Goal: Find specific page/section: Find specific page/section

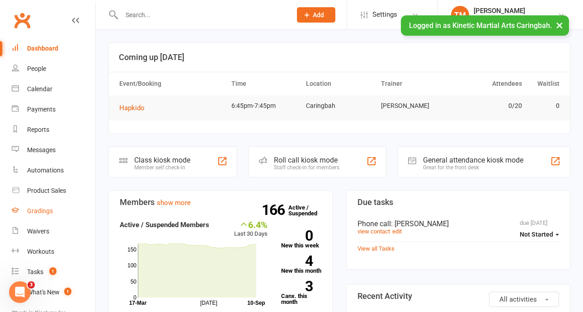
click at [42, 209] on div "Gradings" at bounding box center [40, 211] width 26 height 7
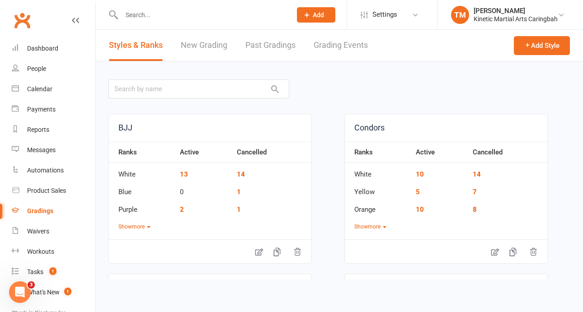
click at [343, 51] on link "Grading Events" at bounding box center [341, 45] width 54 height 31
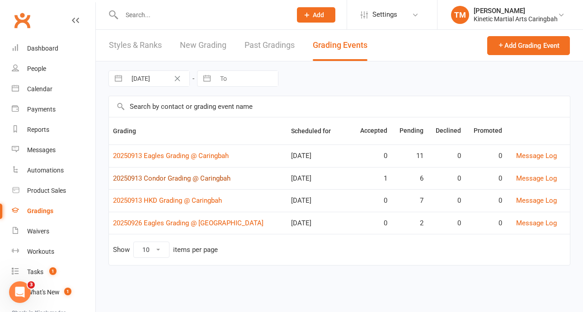
click at [186, 182] on link "20250913 Condor Grading @ Caringbah" at bounding box center [172, 179] width 118 height 8
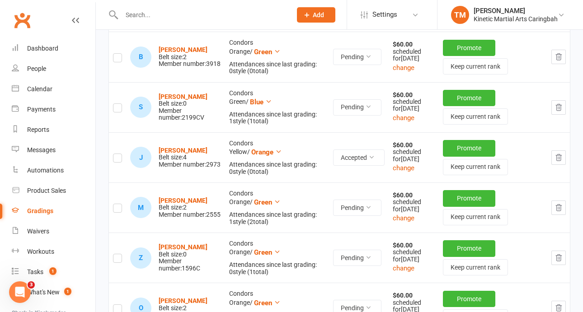
scroll to position [222, 0]
